Goal: Information Seeking & Learning: Learn about a topic

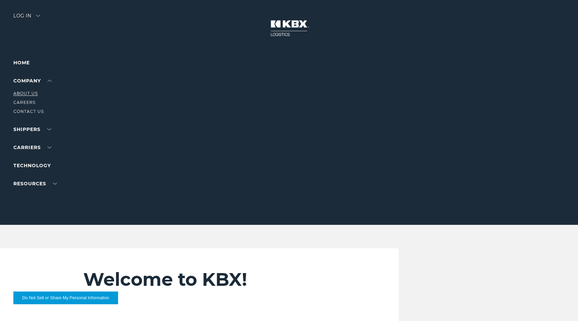
click at [23, 92] on link "About Us" at bounding box center [25, 93] width 24 height 5
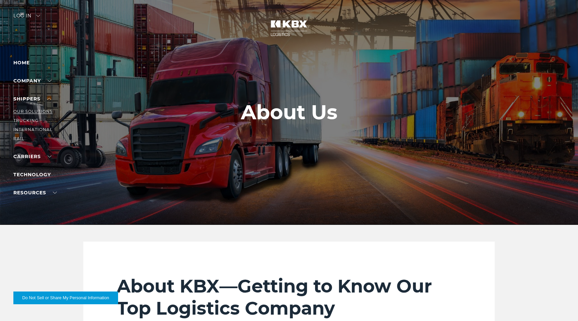
click at [28, 111] on link "Our Solutions" at bounding box center [32, 111] width 39 height 5
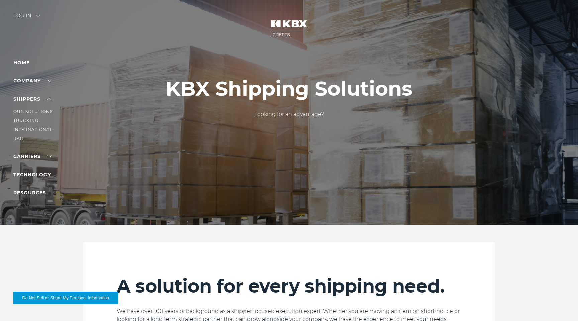
click at [24, 119] on link "Trucking" at bounding box center [25, 120] width 25 height 5
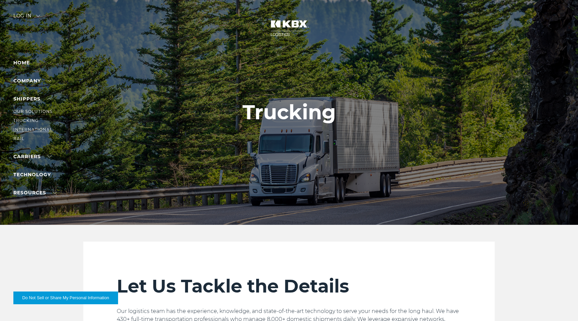
click at [22, 128] on link "International" at bounding box center [32, 129] width 39 height 5
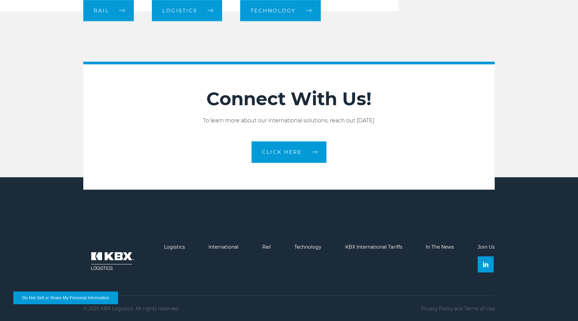
scroll to position [1002, 0]
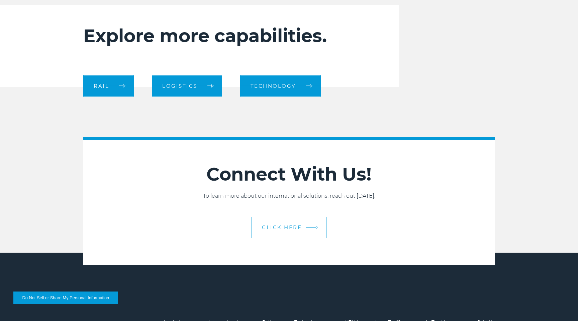
click at [275, 233] on link "CLICK HERE" at bounding box center [289, 227] width 75 height 21
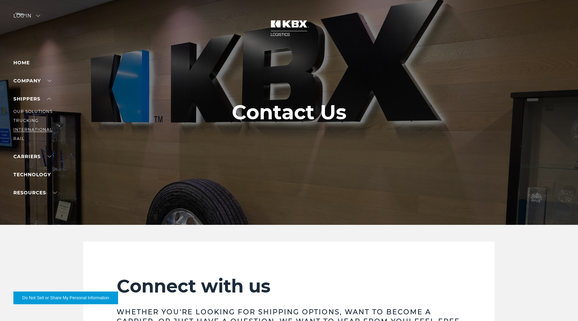
click at [20, 129] on link "International" at bounding box center [32, 129] width 39 height 5
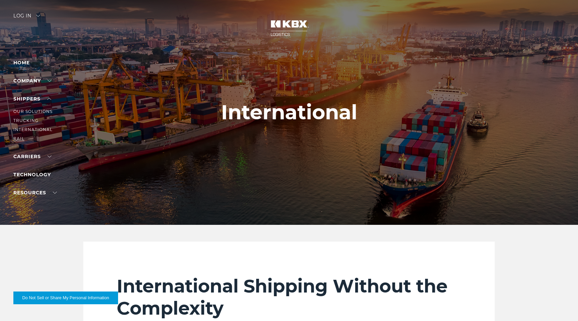
click at [18, 138] on link "RAIL" at bounding box center [18, 138] width 11 height 5
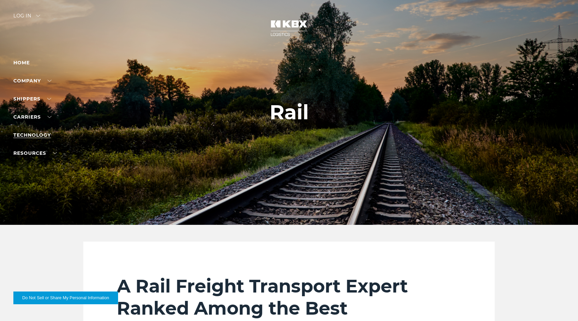
click at [31, 135] on link "Technology" at bounding box center [31, 135] width 37 height 6
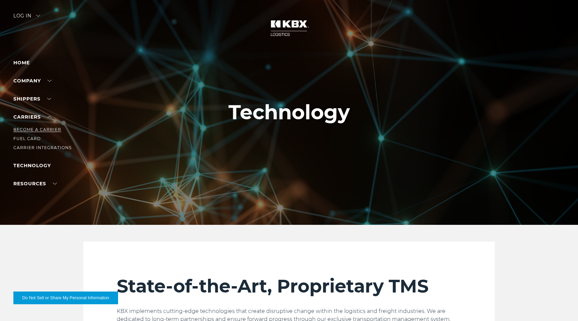
click at [35, 130] on link "Become a Carrier" at bounding box center [37, 129] width 48 height 5
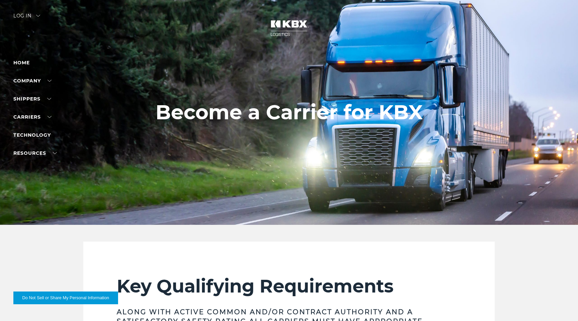
drag, startPoint x: 505, startPoint y: 55, endPoint x: 1455, endPoint y: 116, distance: 951.7
click at [460, 80] on div at bounding box center [289, 112] width 578 height 225
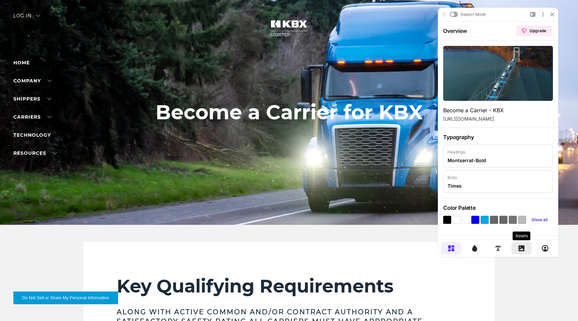
click at [525, 248] on div at bounding box center [522, 248] width 20 height 12
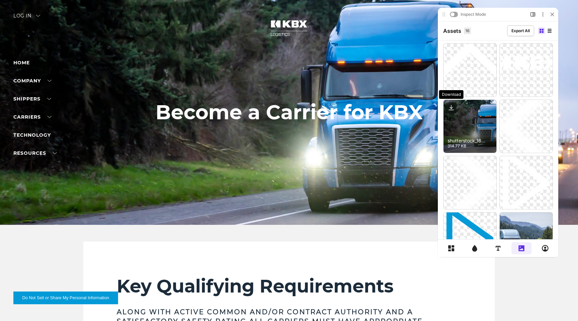
click at [453, 108] on icon at bounding box center [451, 107] width 11 height 11
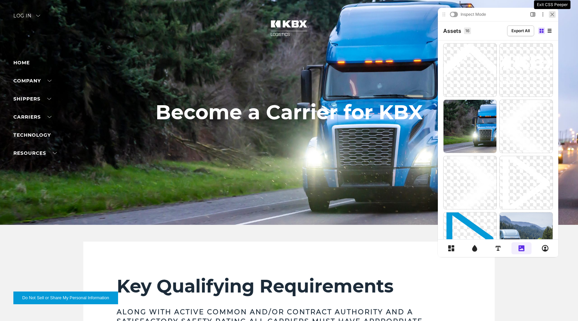
click at [552, 14] on icon at bounding box center [552, 14] width 3 height 3
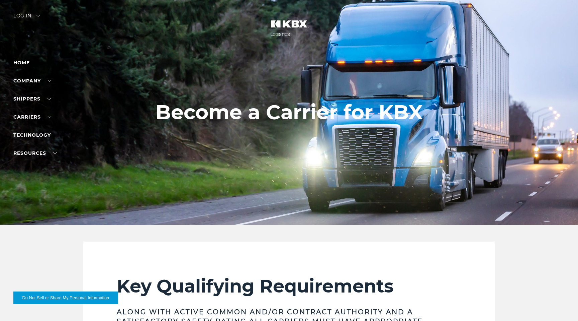
click at [34, 134] on link "Technology" at bounding box center [31, 135] width 37 height 6
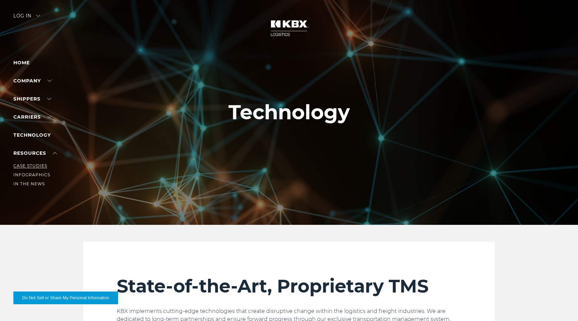
click at [28, 164] on link "Case Studies" at bounding box center [30, 165] width 34 height 5
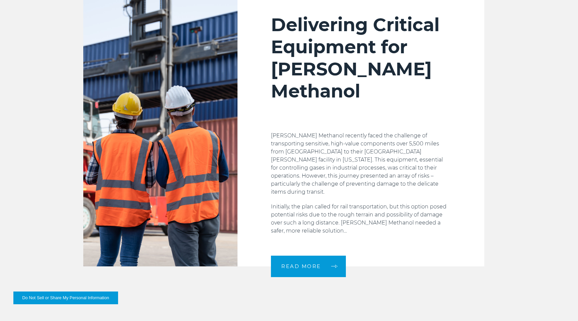
scroll to position [1030, 0]
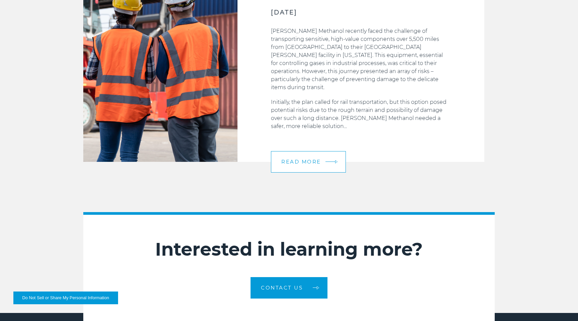
click at [324, 151] on link "READ MORE" at bounding box center [308, 161] width 75 height 21
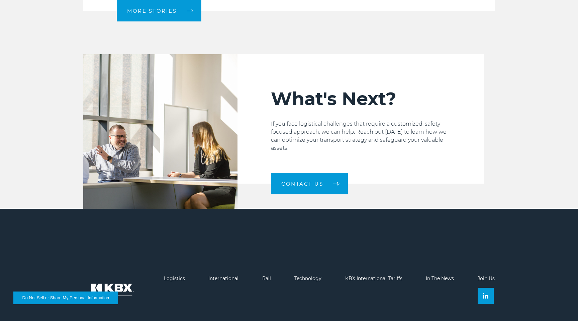
scroll to position [653, 0]
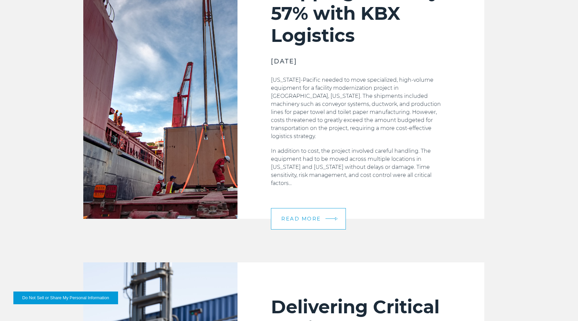
scroll to position [642, 0]
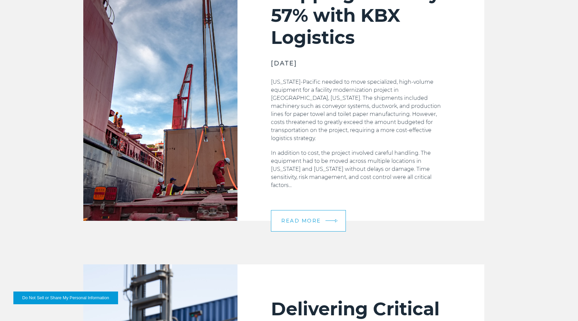
click at [292, 210] on link "READ MORE" at bounding box center [308, 220] width 75 height 21
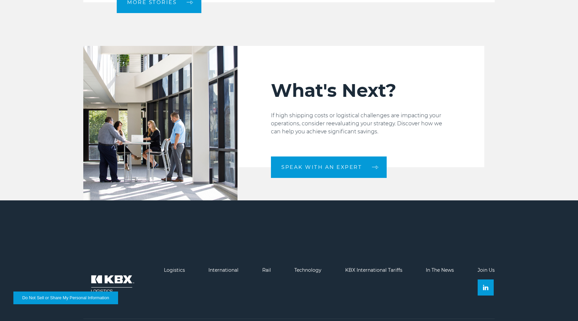
scroll to position [924, 0]
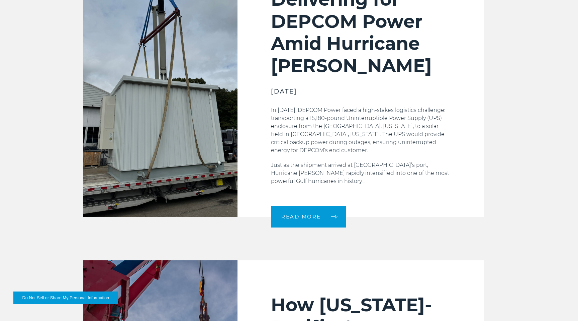
scroll to position [345, 0]
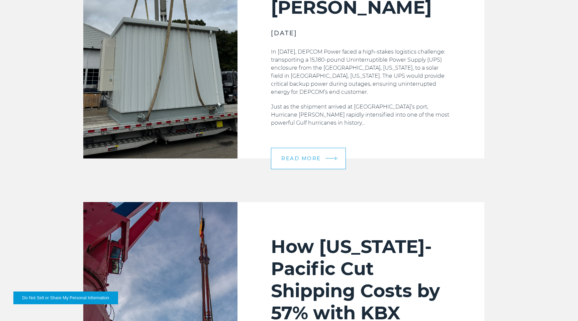
click at [290, 164] on link "READ MORE" at bounding box center [308, 158] width 75 height 21
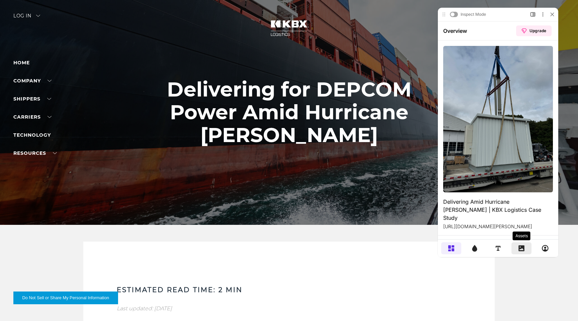
click at [517, 249] on div at bounding box center [522, 248] width 20 height 12
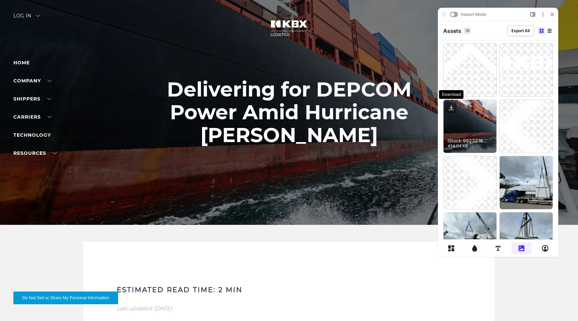
click at [450, 107] on icon at bounding box center [451, 107] width 3 height 1
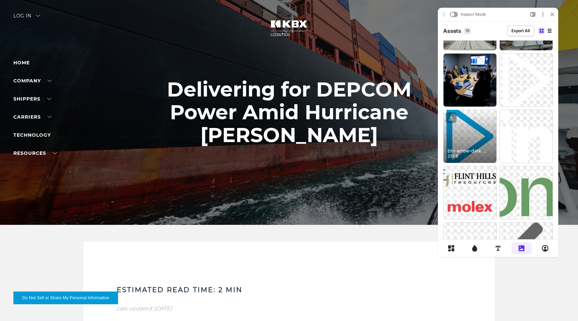
scroll to position [217, 0]
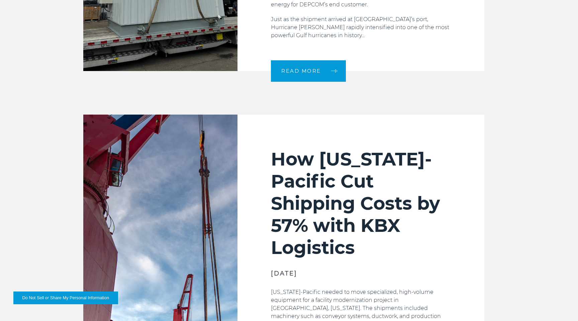
click at [206, 145] on img at bounding box center [160, 272] width 154 height 316
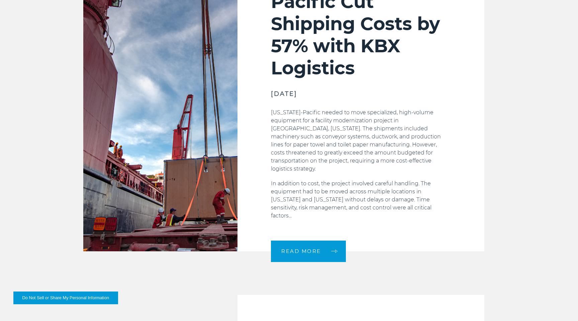
scroll to position [623, 0]
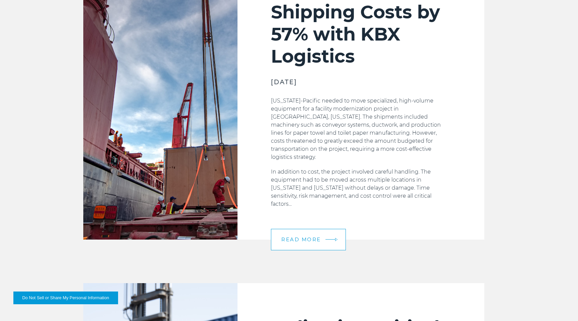
click at [297, 229] on link "READ MORE" at bounding box center [308, 239] width 75 height 21
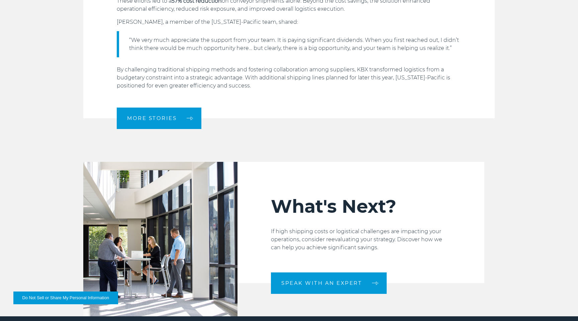
scroll to position [1006, 0]
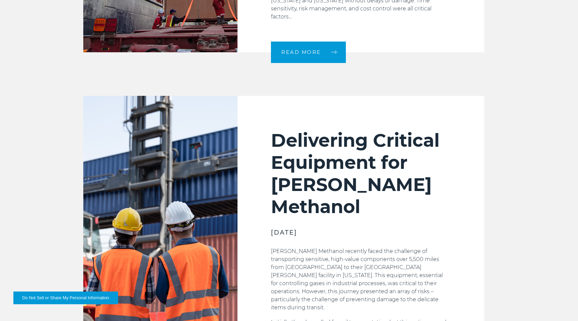
scroll to position [935, 0]
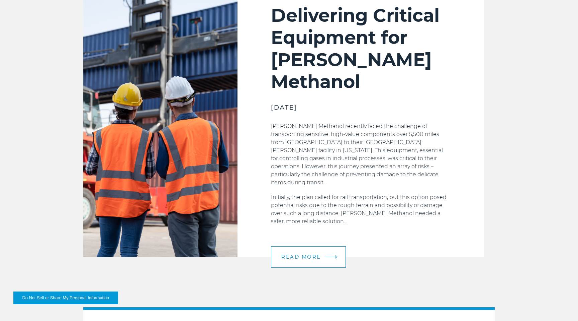
click at [298, 254] on span "READ MORE" at bounding box center [301, 256] width 40 height 5
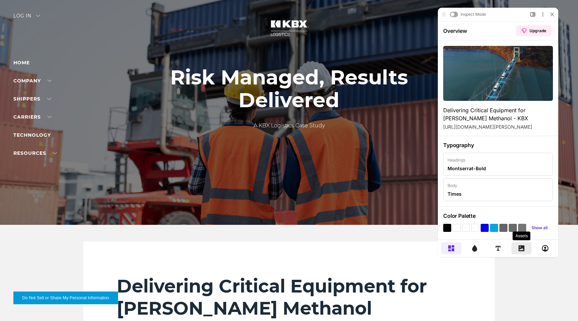
click at [522, 249] on icon at bounding box center [521, 248] width 7 height 7
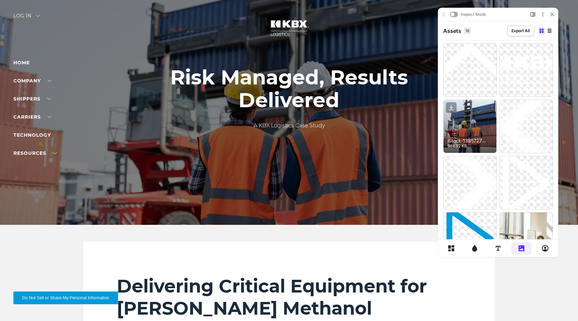
click at [465, 148] on span "508.92 KB" at bounding box center [468, 145] width 40 height 5
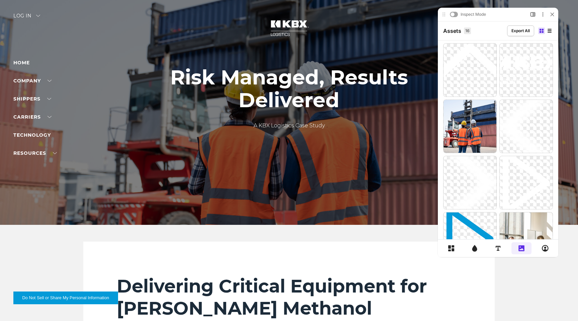
click at [522, 12] on div "Inspect Mode Upgrade plan to toggle Preview and Inspect Mode Open Side Bar More…" at bounding box center [498, 14] width 120 height 13
click at [512, 13] on div "Inspect Mode Upgrade plan to toggle Preview and Inspect Mode Open Side Bar More…" at bounding box center [498, 14] width 120 height 13
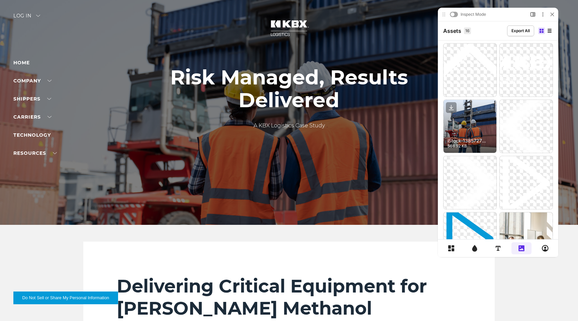
click at [473, 148] on span "508.92 KB" at bounding box center [468, 145] width 40 height 5
click at [453, 110] on icon at bounding box center [451, 110] width 5 height 0
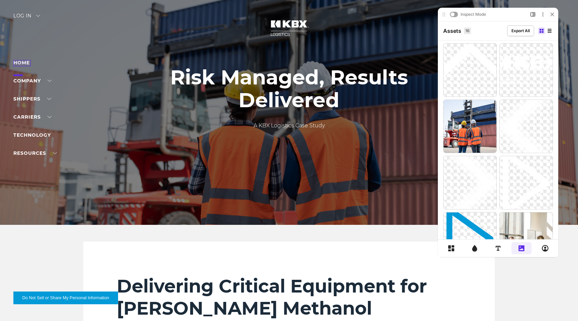
click at [17, 63] on link "Home" at bounding box center [21, 63] width 16 height 6
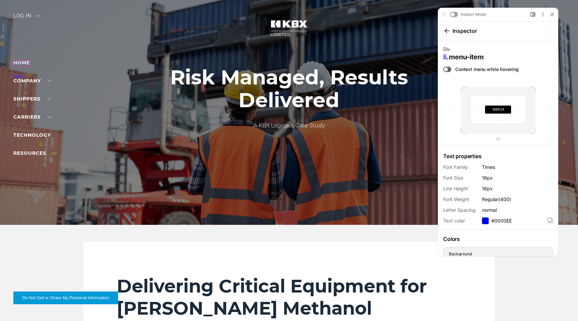
click at [18, 62] on link "Home" at bounding box center [21, 63] width 16 height 6
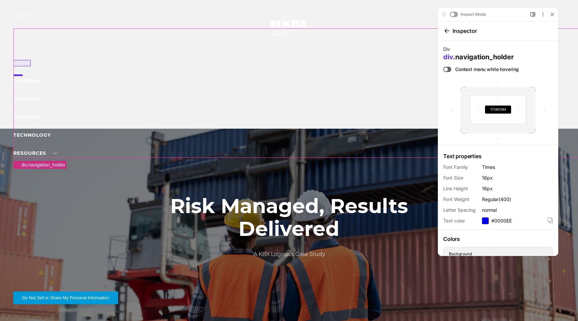
click at [18, 62] on link "Home" at bounding box center [21, 63] width 16 height 6
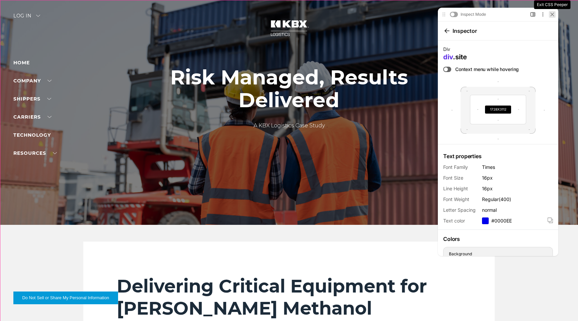
click at [554, 14] on div at bounding box center [552, 14] width 7 height 7
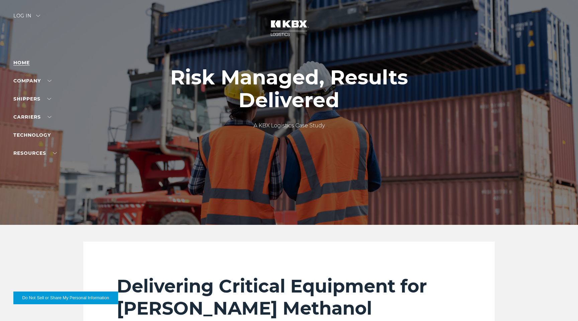
click at [18, 64] on link "Home" at bounding box center [21, 63] width 16 height 6
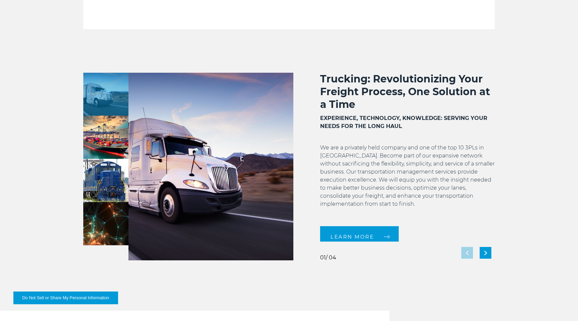
scroll to position [552, 0]
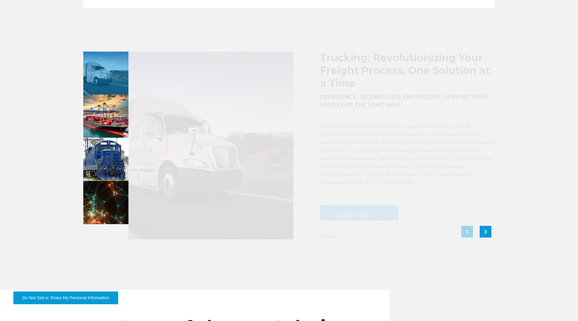
drag, startPoint x: 207, startPoint y: 125, endPoint x: 1325, endPoint y: 307, distance: 1132.0
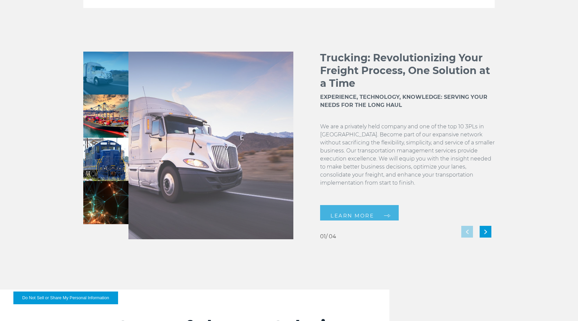
drag, startPoint x: 182, startPoint y: 118, endPoint x: 300, endPoint y: 121, distance: 117.8
click at [317, 130] on div "Trucking: Revolutionizing Your Freight Process, One Solution at a Time EXPERIEN…" at bounding box center [312, 145] width 366 height 187
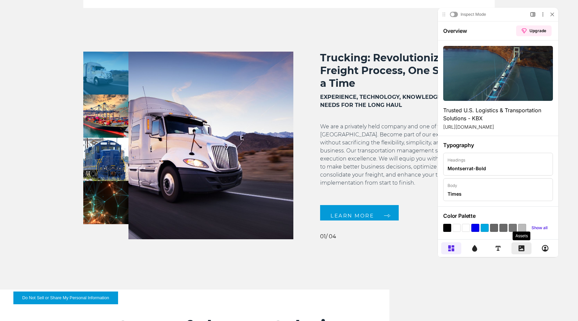
click at [522, 247] on icon at bounding box center [522, 248] width 6 height 6
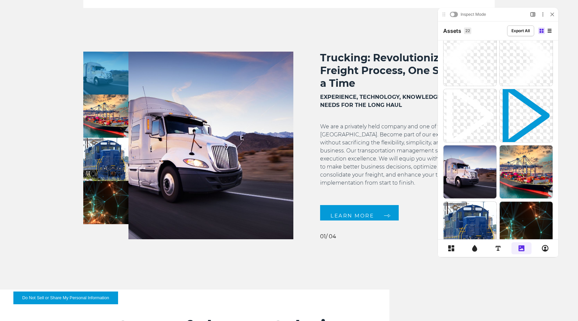
scroll to position [96, 0]
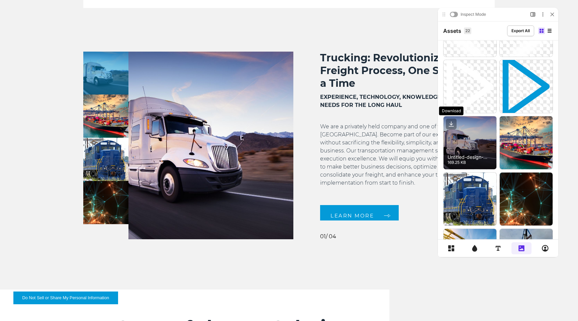
click at [450, 122] on icon at bounding box center [451, 123] width 11 height 11
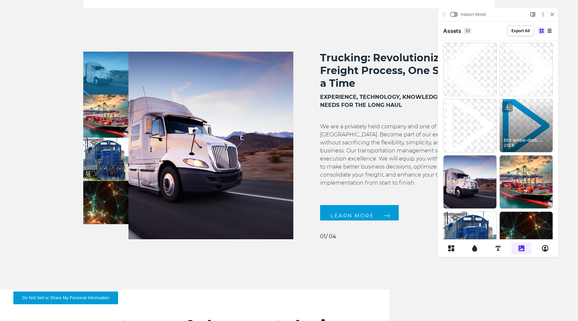
scroll to position [56, 0]
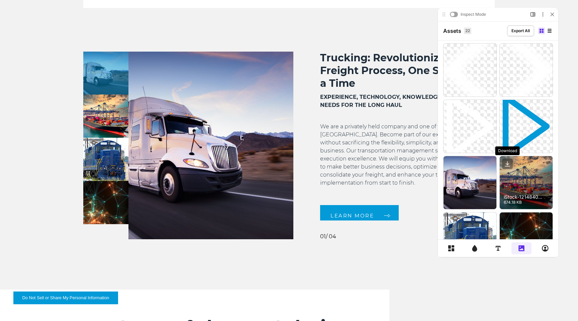
click at [508, 161] on icon at bounding box center [507, 163] width 11 height 11
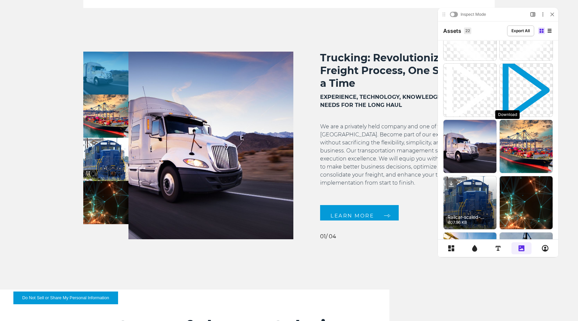
scroll to position [92, 0]
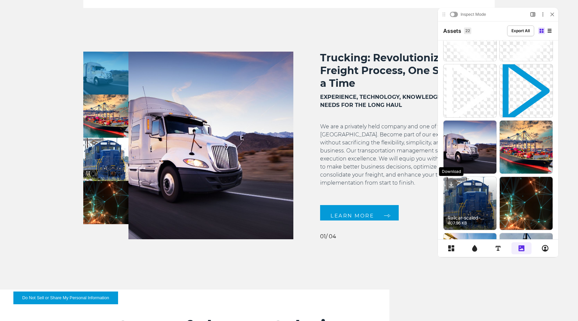
click at [451, 183] on icon at bounding box center [451, 184] width 11 height 11
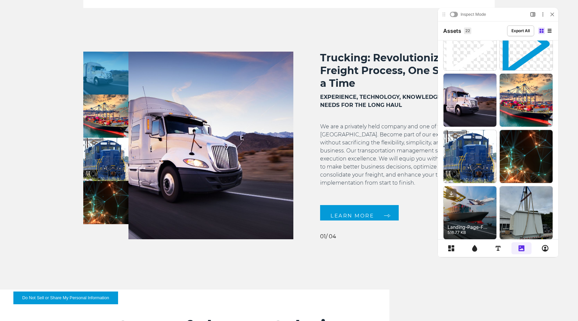
scroll to position [146, 0]
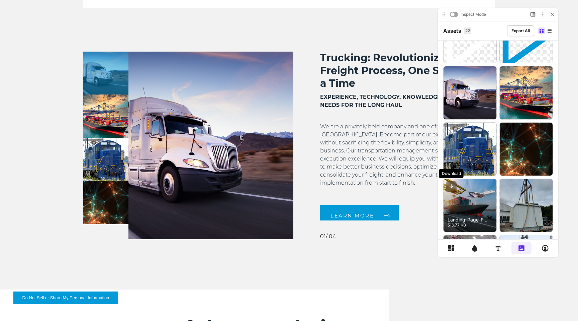
drag, startPoint x: 451, startPoint y: 186, endPoint x: 460, endPoint y: 187, distance: 9.1
click at [451, 186] on icon at bounding box center [451, 185] width 0 height 3
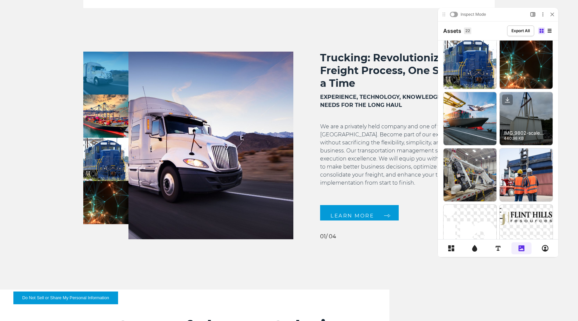
scroll to position [233, 0]
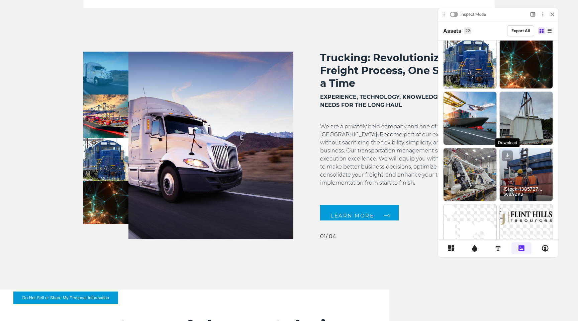
click at [507, 157] on icon at bounding box center [507, 155] width 11 height 11
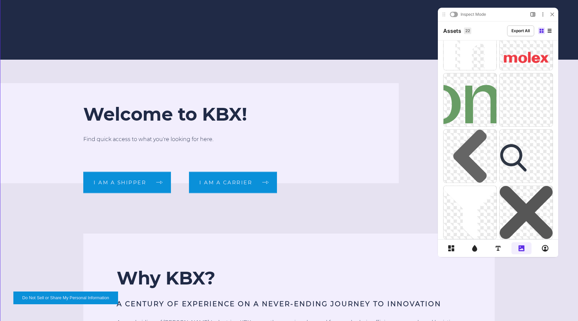
scroll to position [0, 0]
